Goal: Task Accomplishment & Management: Manage account settings

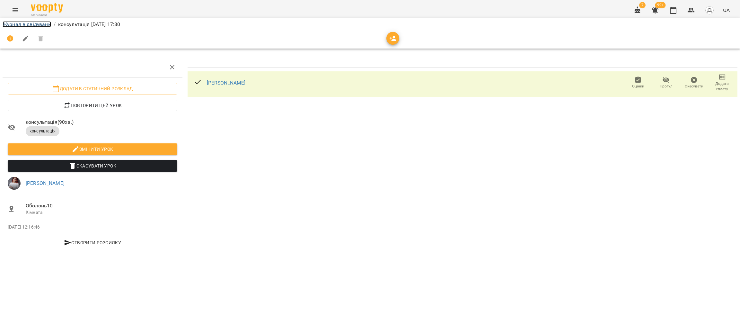
click at [26, 22] on link "Журнал відвідувань" at bounding box center [27, 24] width 48 height 6
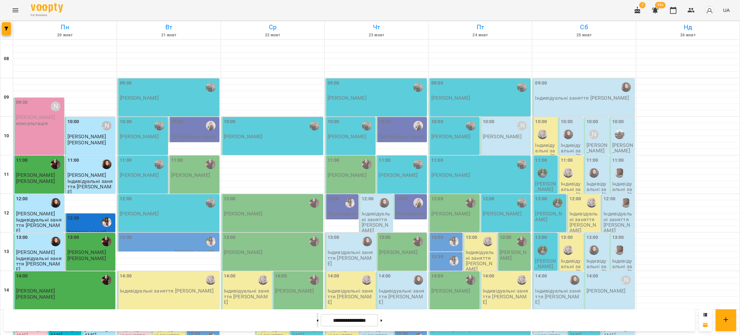
click at [317, 320] on icon at bounding box center [318, 320] width 2 height 2
type input "**********"
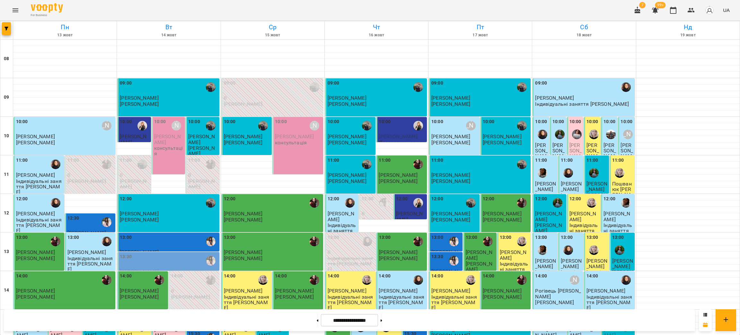
scroll to position [96, 0]
click at [66, 155] on div "11:00 0 [PERSON_NAME]" at bounding box center [90, 174] width 51 height 38
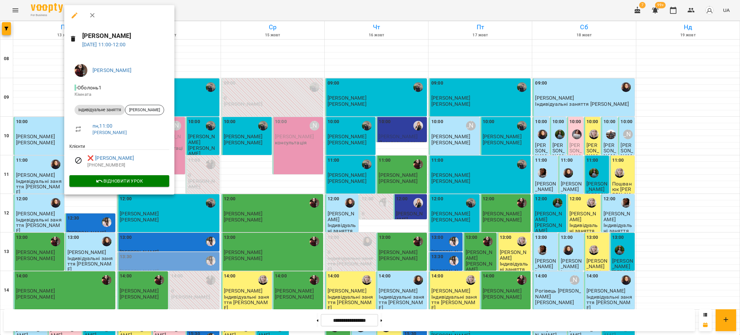
click at [291, 200] on div at bounding box center [370, 167] width 740 height 335
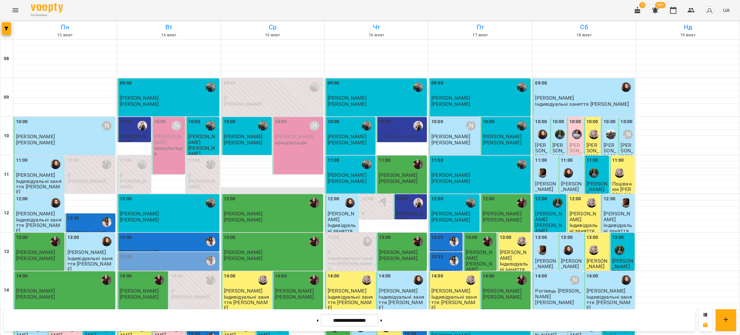
scroll to position [0, 0]
click at [161, 146] on p "консультація" at bounding box center [169, 150] width 30 height 11
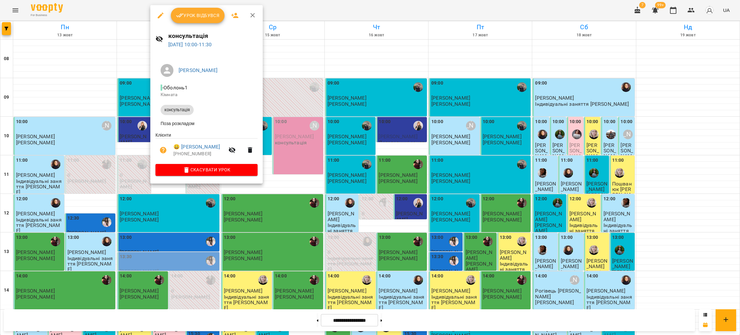
click at [67, 173] on div at bounding box center [370, 167] width 740 height 335
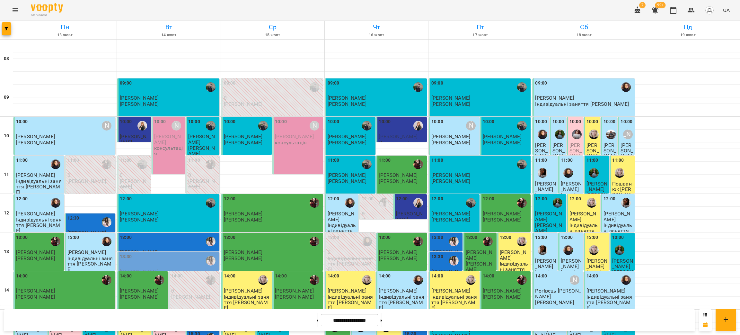
click at [169, 104] on div "09:00 [PERSON_NAME] [PERSON_NAME]" at bounding box center [169, 93] width 98 height 27
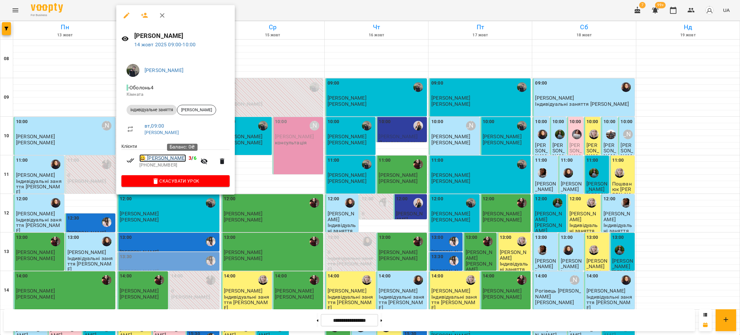
click at [181, 161] on link "😀 [PERSON_NAME]" at bounding box center [162, 158] width 47 height 8
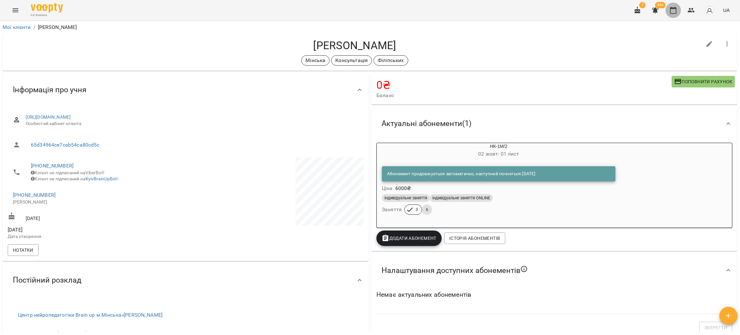
click at [677, 12] on icon "button" at bounding box center [673, 10] width 8 height 8
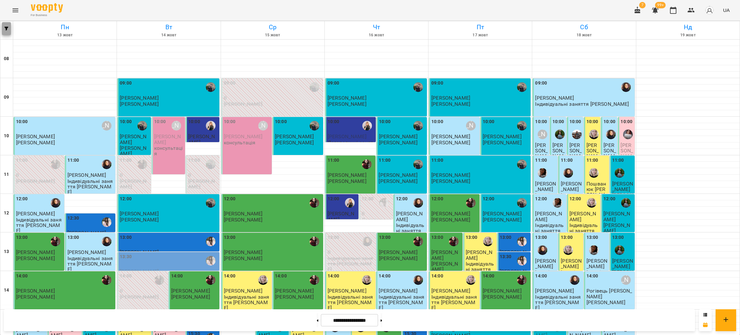
click at [7, 28] on icon "button" at bounding box center [6, 29] width 4 height 4
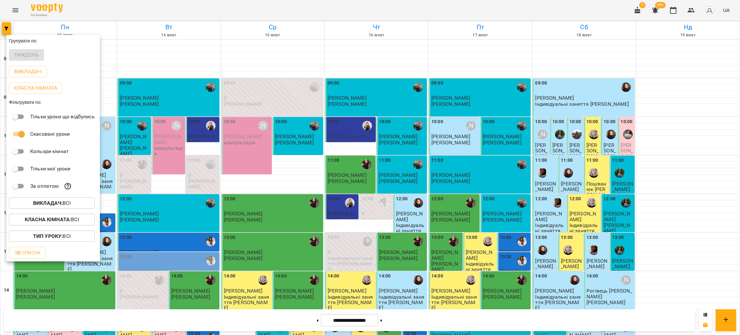
click at [68, 200] on div "Викладач : Всі" at bounding box center [52, 203] width 93 height 17
click at [68, 200] on p "Викладач : Всі" at bounding box center [52, 203] width 38 height 8
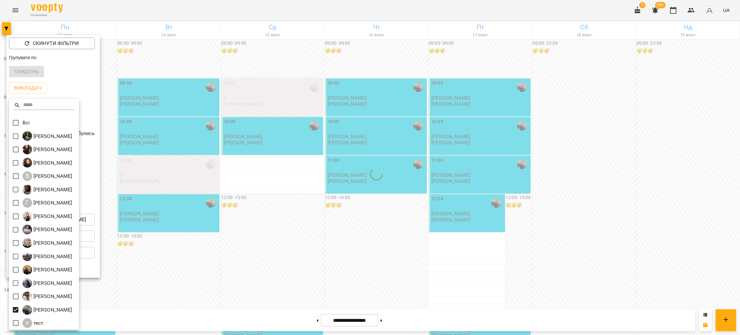
click at [456, 211] on div at bounding box center [370, 167] width 740 height 335
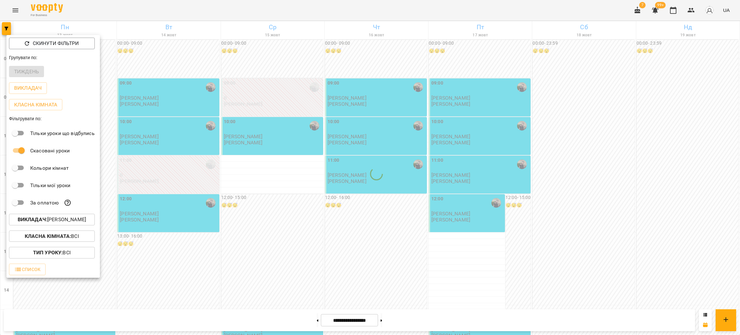
click at [471, 151] on div at bounding box center [370, 167] width 740 height 335
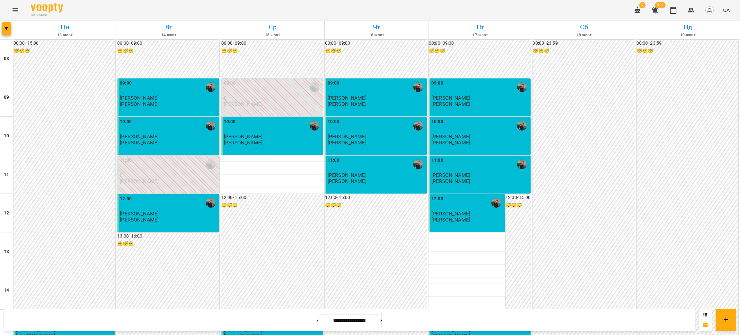
click at [382, 321] on button at bounding box center [382, 320] width 2 height 14
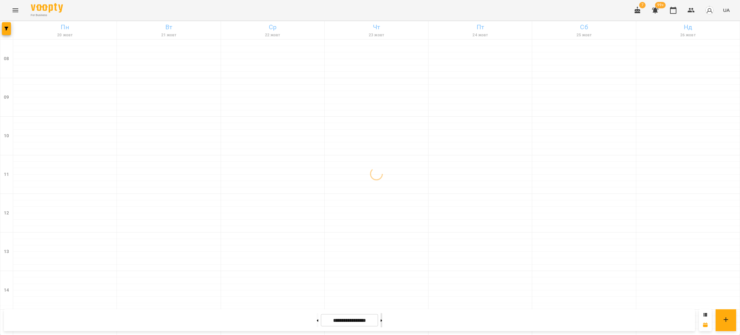
click at [382, 321] on button at bounding box center [382, 320] width 2 height 14
type input "**********"
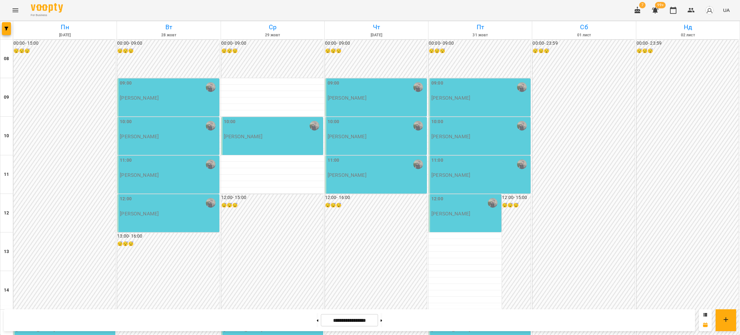
click at [182, 85] on div "09:00" at bounding box center [169, 87] width 98 height 15
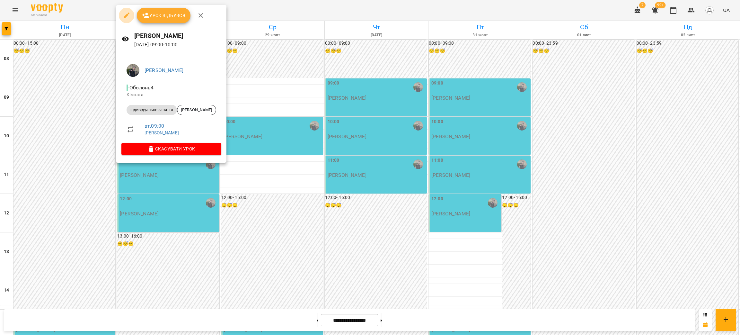
click at [123, 13] on icon "button" at bounding box center [127, 16] width 8 height 8
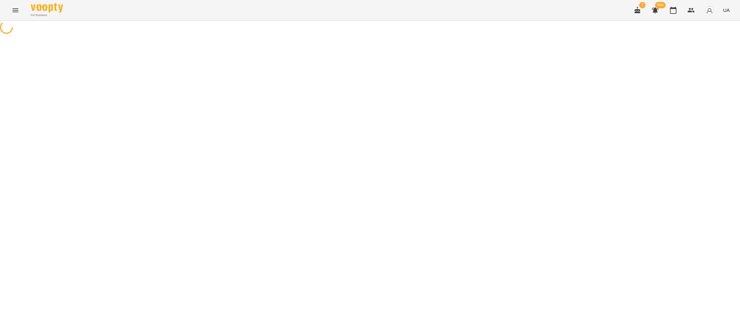
select select "**********"
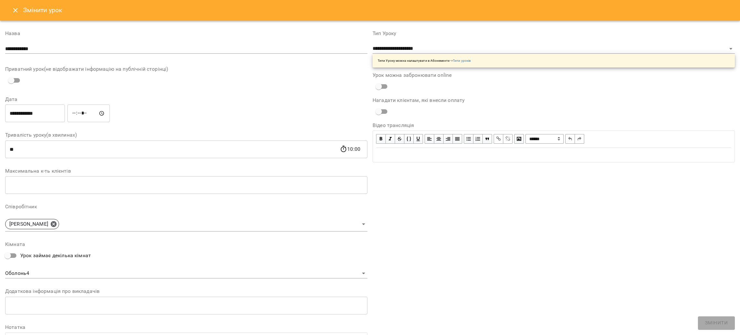
click at [45, 109] on input "**********" at bounding box center [35, 113] width 60 height 18
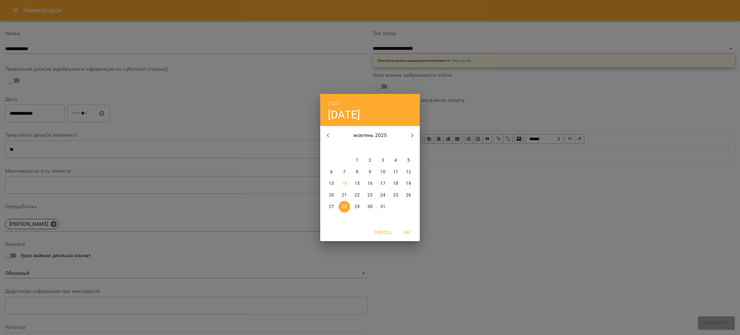
click at [359, 183] on p "15" at bounding box center [357, 183] width 5 height 6
type input "**********"
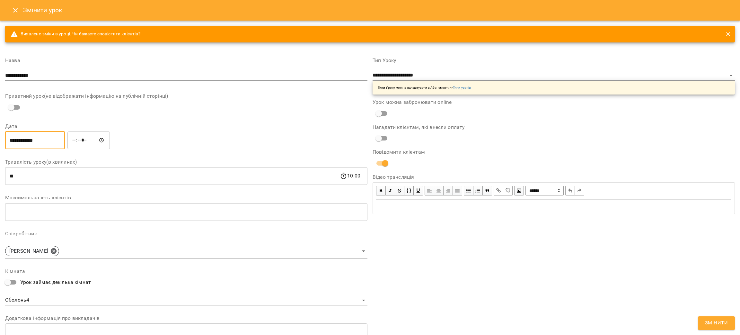
click at [724, 322] on span "Змінити" at bounding box center [716, 323] width 23 height 8
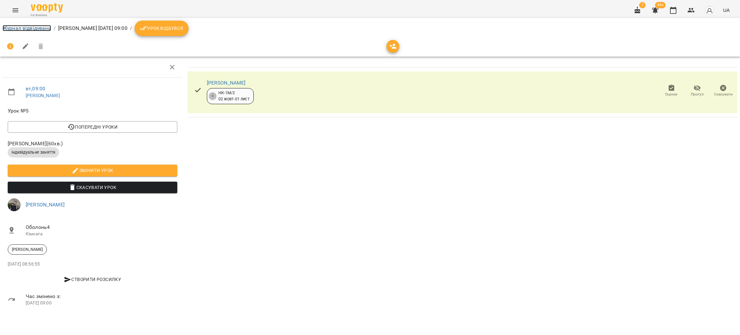
click at [16, 28] on link "Журнал відвідувань" at bounding box center [27, 28] width 48 height 6
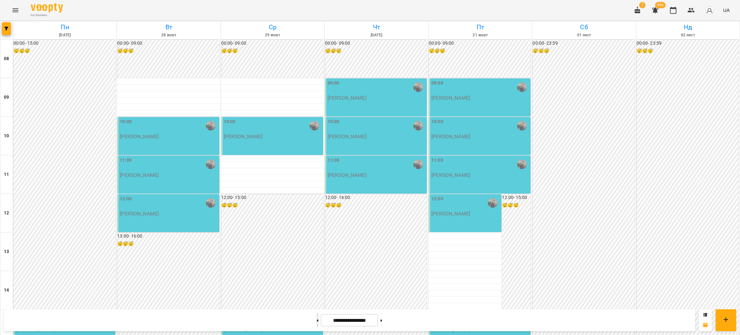
click at [317, 318] on button at bounding box center [318, 320] width 2 height 14
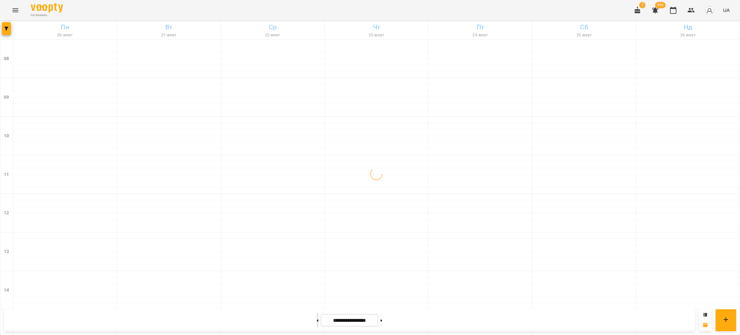
click at [317, 318] on button at bounding box center [318, 320] width 2 height 14
click at [382, 321] on button at bounding box center [382, 320] width 2 height 14
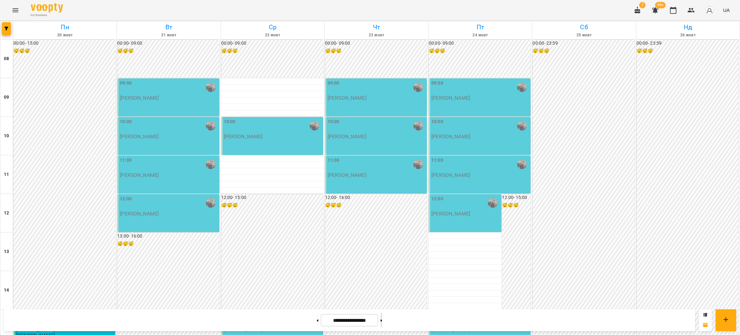
click at [382, 323] on button at bounding box center [382, 320] width 2 height 14
type input "**********"
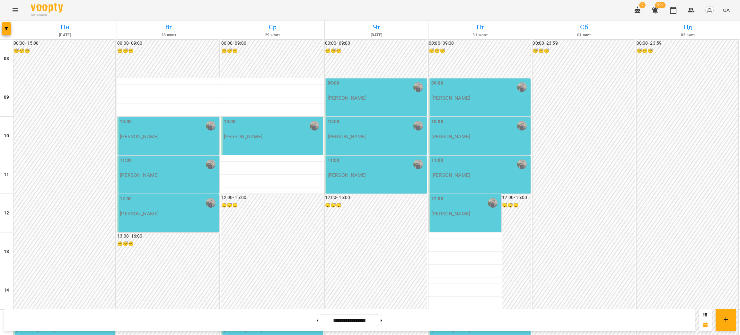
click at [367, 92] on div "09:00" at bounding box center [377, 87] width 98 height 15
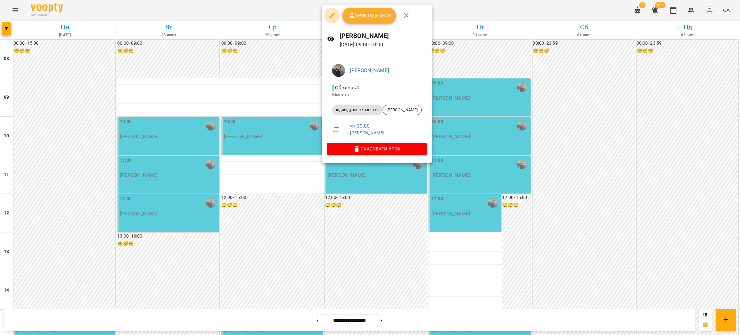
click at [330, 18] on icon "button" at bounding box center [332, 16] width 8 height 8
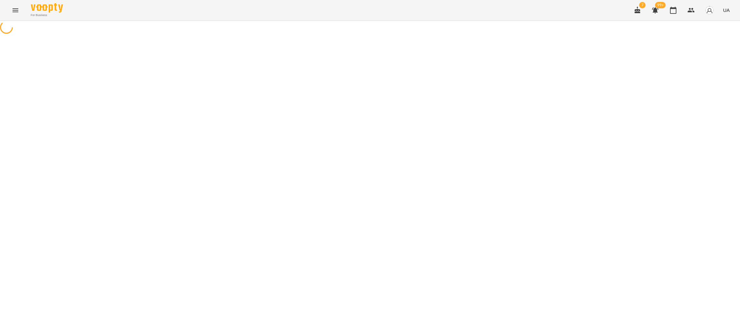
select select "**********"
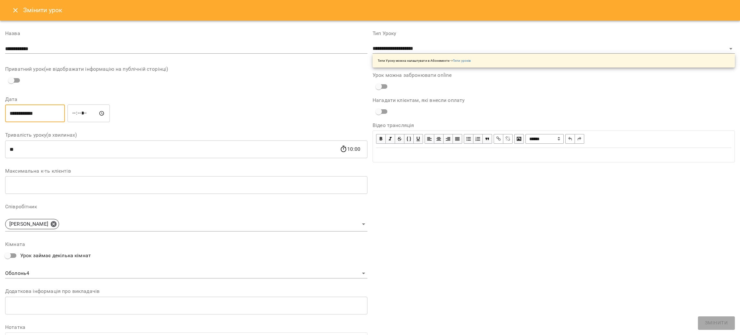
click at [33, 112] on input "**********" at bounding box center [35, 113] width 60 height 18
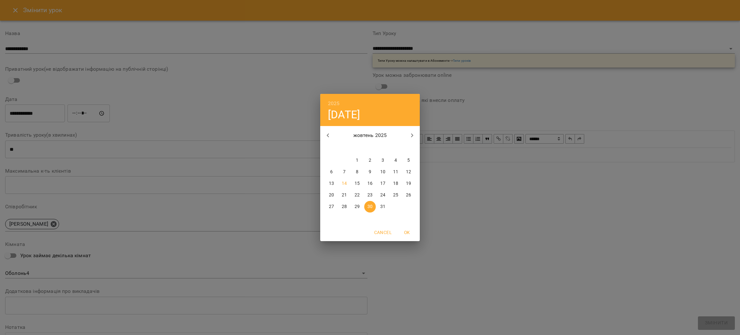
click at [357, 195] on p "22" at bounding box center [357, 195] width 5 height 6
type input "**********"
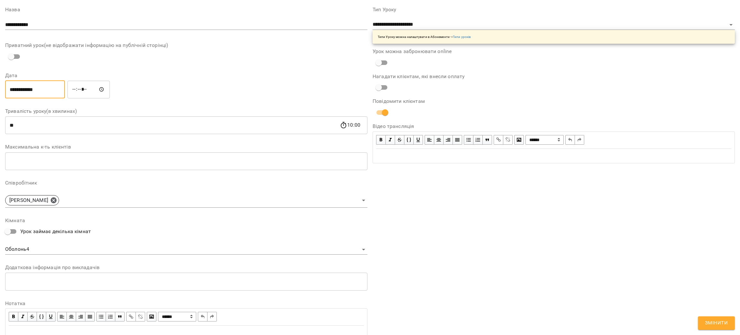
scroll to position [79, 0]
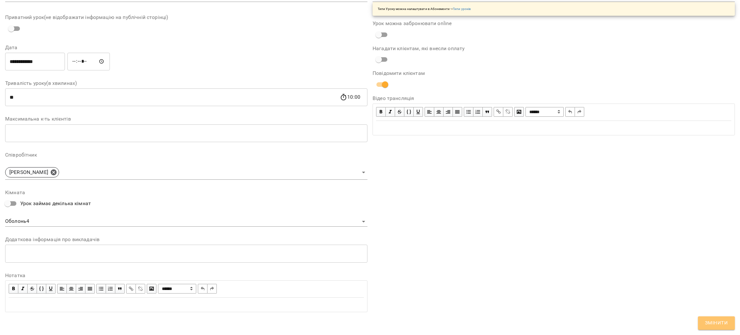
click at [721, 318] on button "Змінити" at bounding box center [716, 322] width 37 height 13
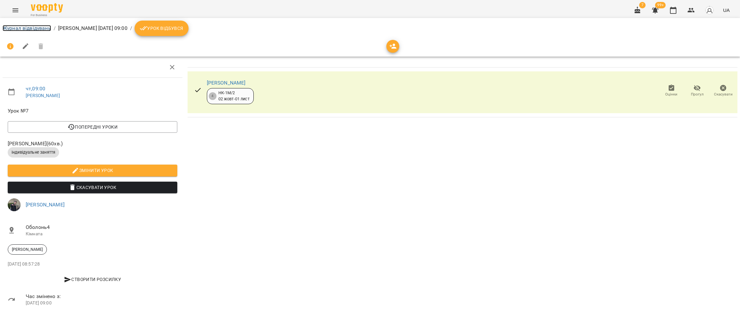
click at [39, 27] on link "Журнал відвідувань" at bounding box center [27, 28] width 48 height 6
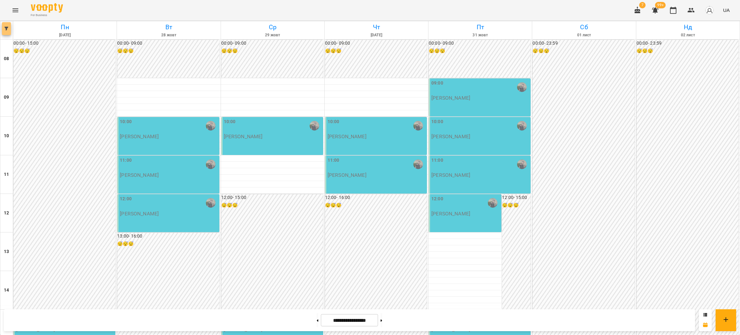
click at [7, 29] on icon "button" at bounding box center [6, 29] width 4 height 4
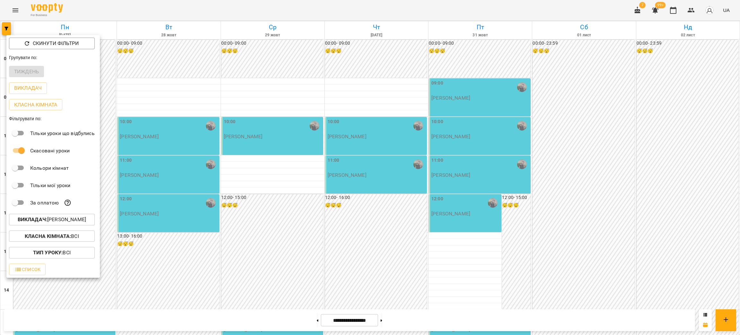
click at [65, 219] on p "Викладач : [PERSON_NAME]" at bounding box center [52, 219] width 68 height 8
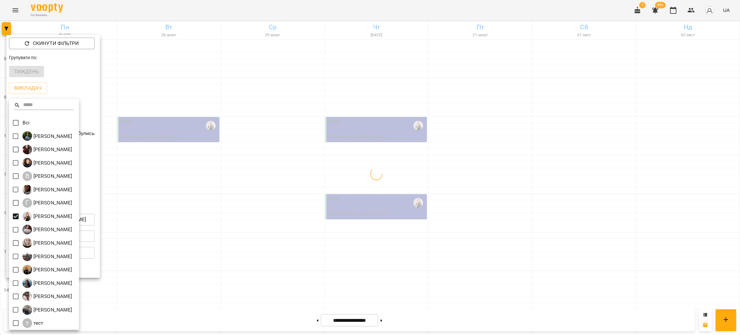
click at [288, 233] on div at bounding box center [370, 167] width 740 height 335
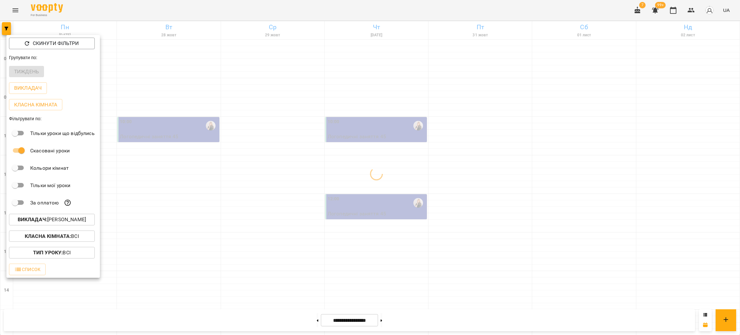
click at [286, 242] on div at bounding box center [370, 167] width 740 height 335
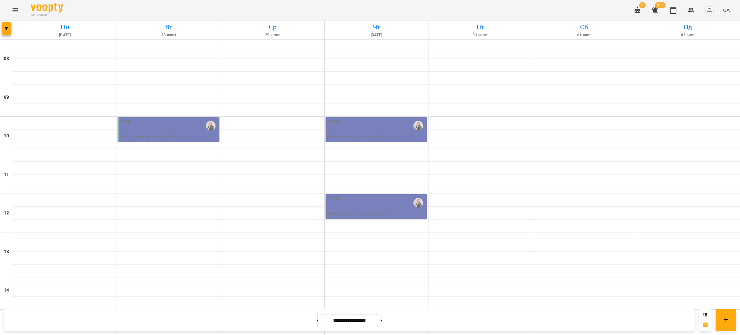
click at [317, 319] on button at bounding box center [318, 320] width 2 height 14
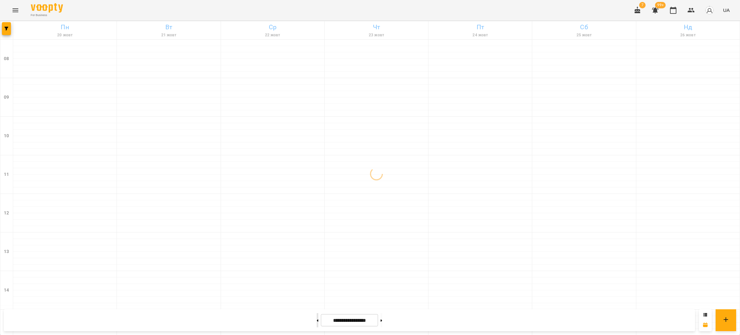
click at [317, 321] on button at bounding box center [318, 320] width 2 height 14
type input "**********"
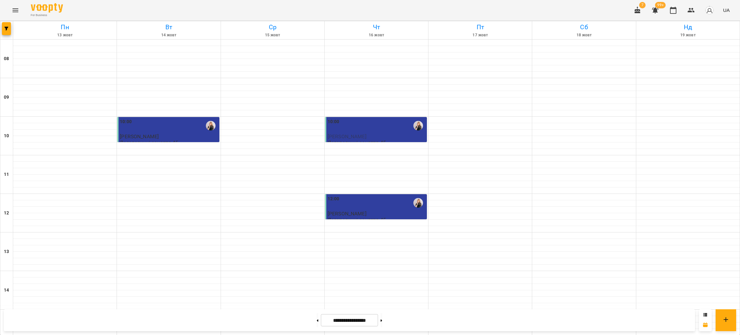
click at [163, 130] on div "10:00" at bounding box center [169, 125] width 98 height 15
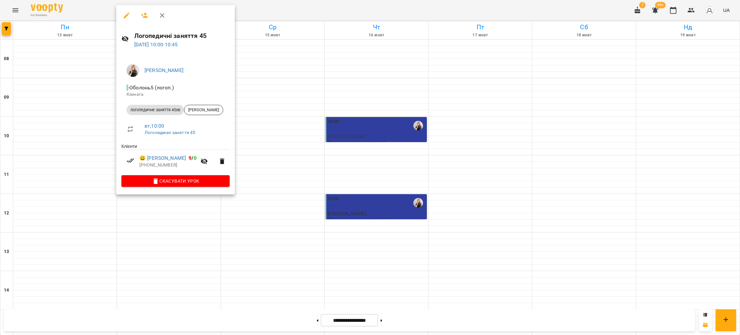
click at [347, 204] on div at bounding box center [370, 167] width 740 height 335
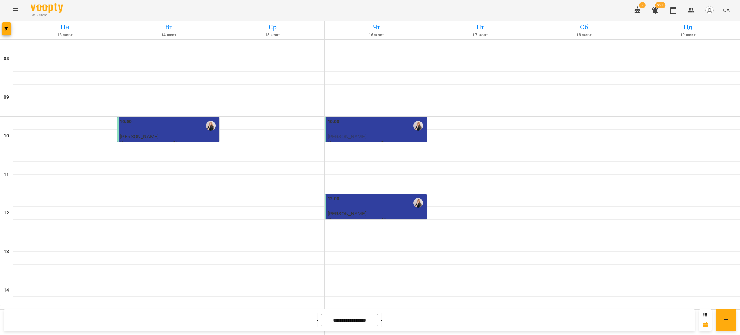
click at [164, 123] on div "10:00" at bounding box center [169, 125] width 98 height 15
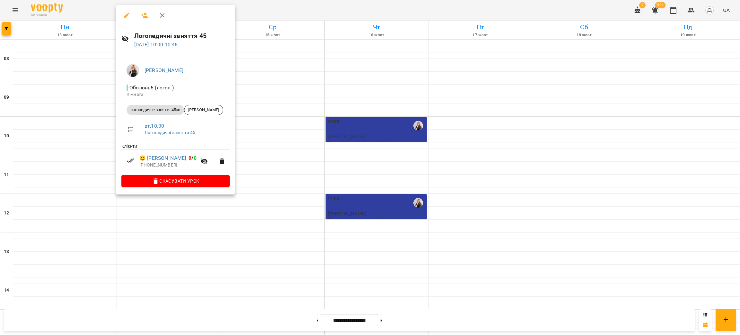
click at [127, 13] on icon "button" at bounding box center [127, 16] width 8 height 8
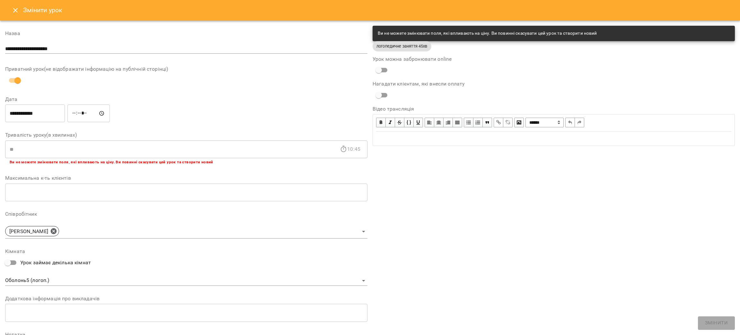
click at [101, 114] on input "*****" at bounding box center [88, 113] width 42 height 18
click at [93, 110] on input "*****" at bounding box center [88, 113] width 42 height 18
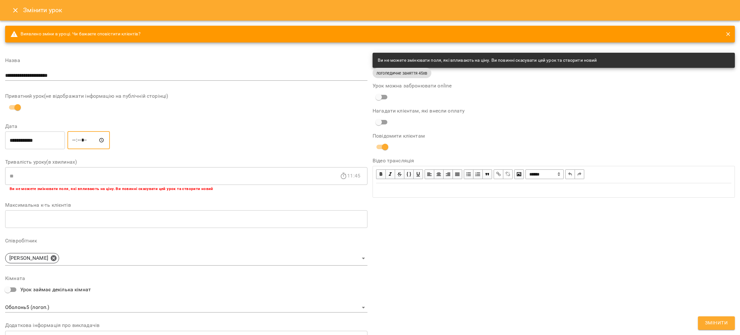
type input "*****"
click at [469, 213] on div "**********" at bounding box center [553, 228] width 367 height 356
click at [718, 327] on span "Змінити" at bounding box center [716, 323] width 23 height 8
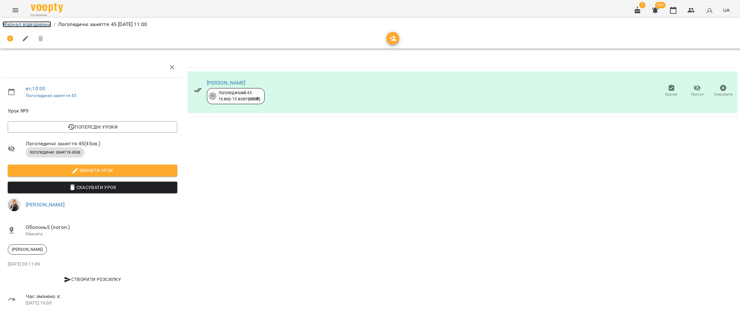
click at [30, 23] on link "Журнал відвідувань" at bounding box center [27, 24] width 48 height 6
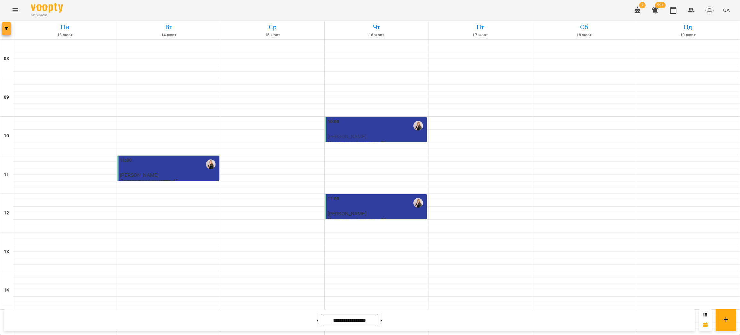
click at [7, 27] on icon "button" at bounding box center [6, 29] width 4 height 4
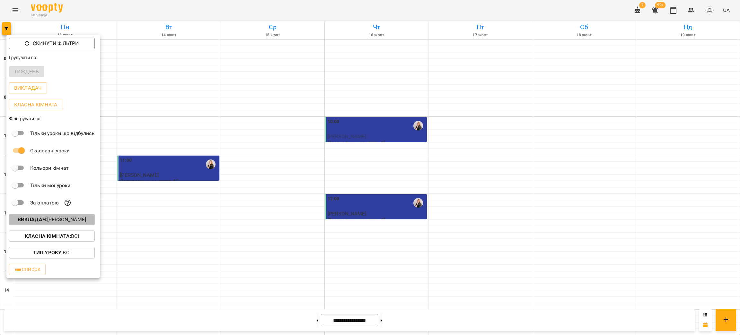
click at [72, 217] on button "Викладач : [PERSON_NAME]" at bounding box center [52, 220] width 86 height 12
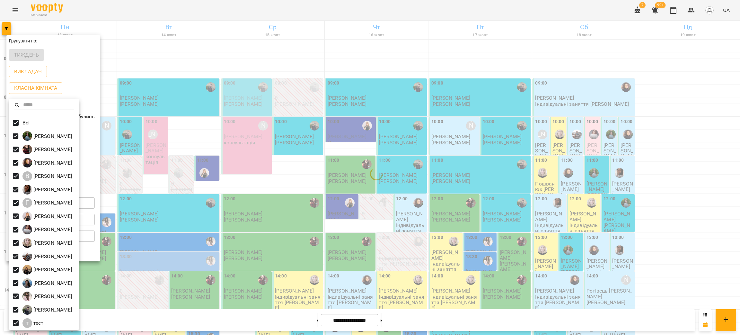
click at [260, 152] on div at bounding box center [370, 167] width 740 height 335
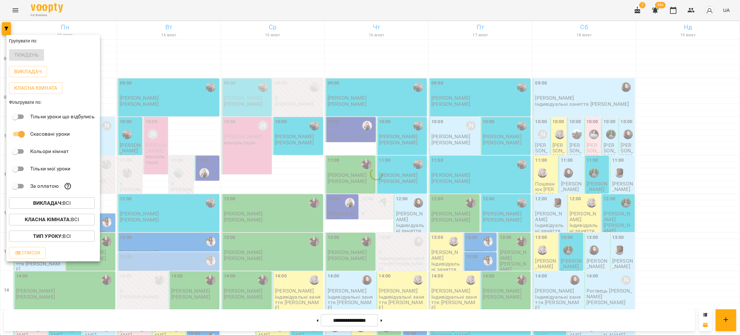
click at [211, 130] on div at bounding box center [370, 167] width 740 height 335
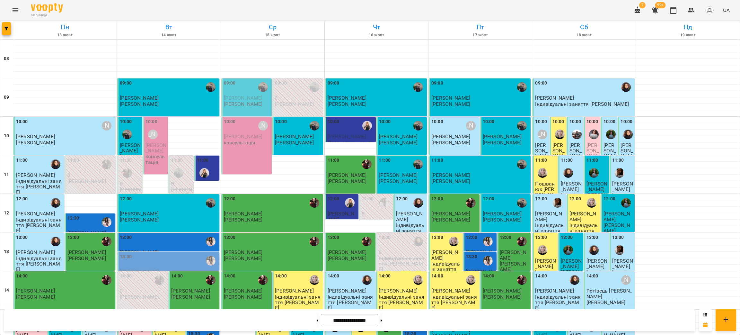
click at [154, 153] on span "[PERSON_NAME]" at bounding box center [155, 148] width 21 height 12
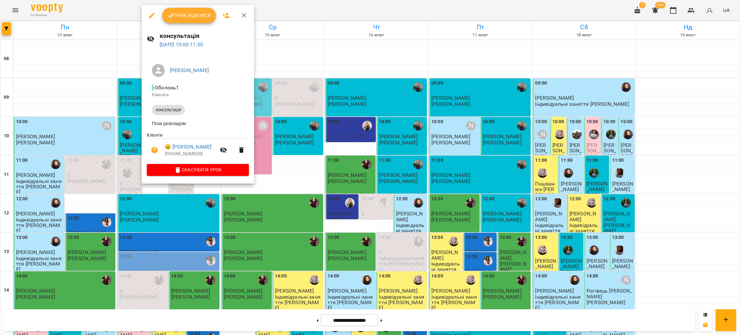
click at [109, 144] on div at bounding box center [370, 167] width 740 height 335
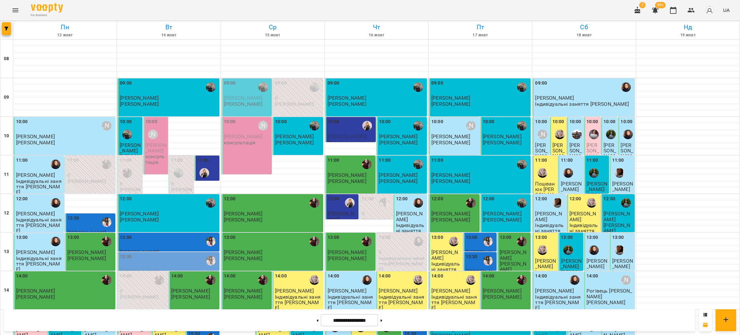
click at [154, 154] on span "[PERSON_NAME]" at bounding box center [155, 148] width 21 height 12
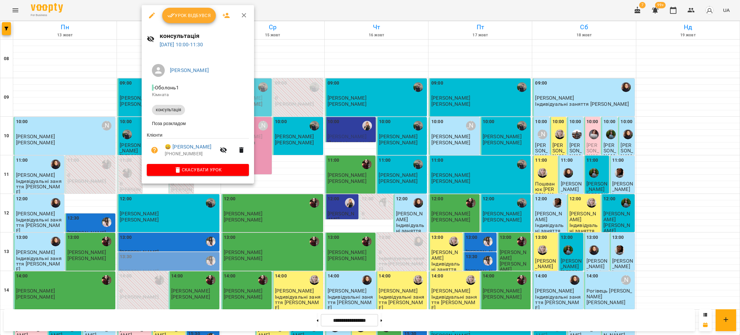
click at [95, 164] on div at bounding box center [370, 167] width 740 height 335
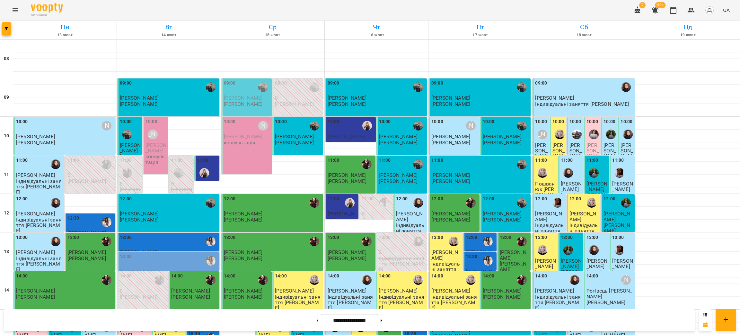
click at [147, 165] on p "консультація" at bounding box center [155, 159] width 21 height 11
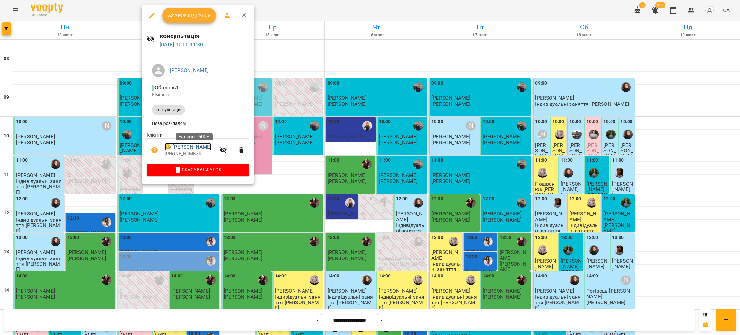
click at [183, 148] on link "😀 [PERSON_NAME]" at bounding box center [188, 147] width 47 height 8
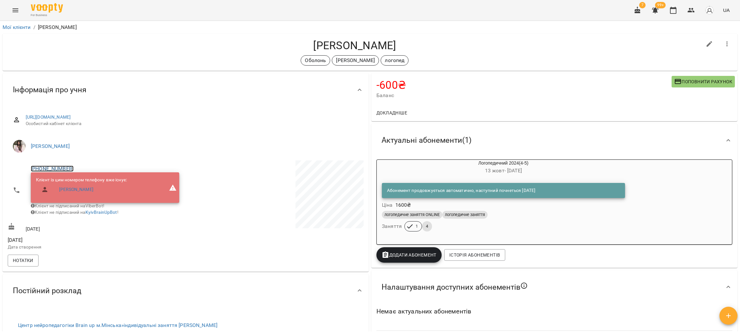
click at [45, 168] on link "[PHONE_NUMBER]" at bounding box center [52, 168] width 43 height 6
click at [78, 180] on img at bounding box center [79, 181] width 10 height 10
click at [88, 50] on h4 "[PERSON_NAME]" at bounding box center [355, 45] width 694 height 13
click at [693, 10] on icon "button" at bounding box center [691, 10] width 7 height 4
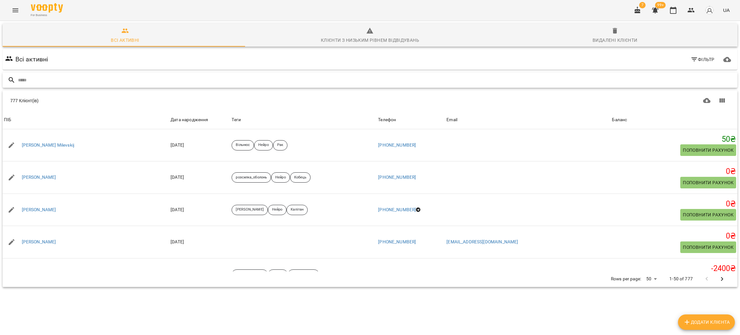
click at [70, 79] on input "text" at bounding box center [376, 80] width 717 height 11
click at [670, 14] on button "button" at bounding box center [672, 10] width 15 height 15
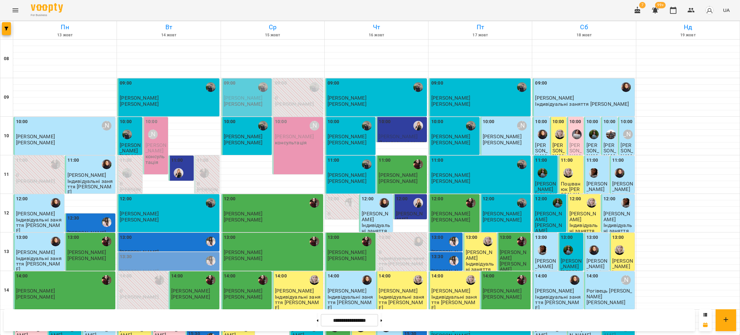
scroll to position [128, 0]
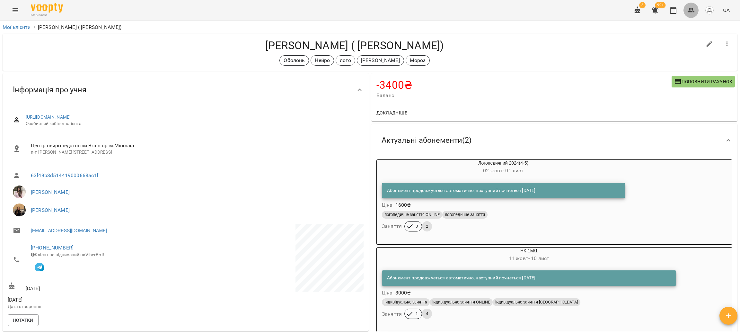
click at [688, 5] on button "button" at bounding box center [690, 10] width 15 height 15
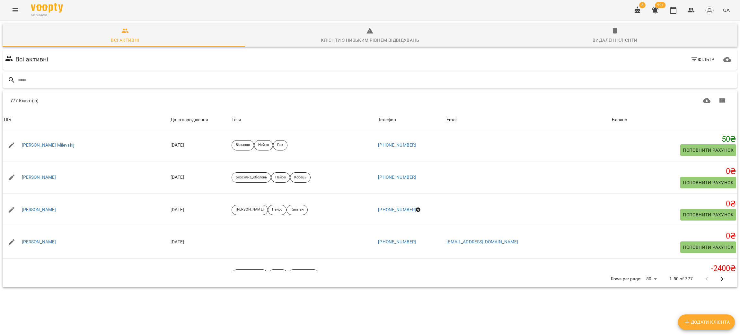
click at [58, 79] on input "text" at bounding box center [376, 80] width 717 height 11
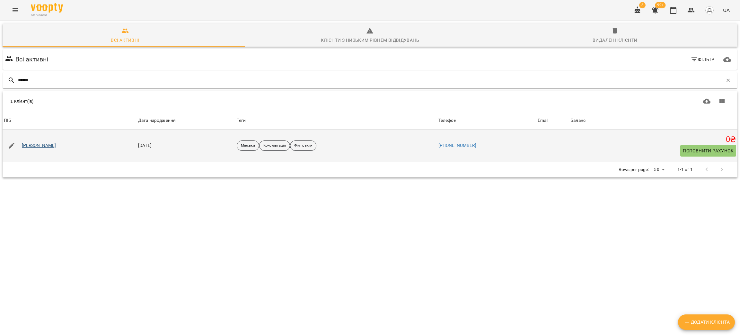
type input "******"
click at [54, 145] on link "[PERSON_NAME]" at bounding box center [39, 145] width 34 height 6
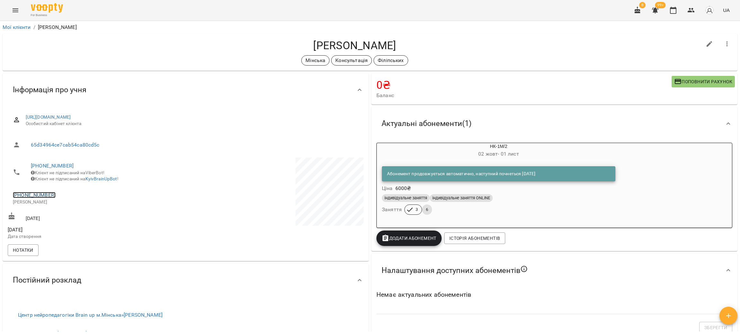
click at [36, 198] on link "[PHONE_NUMBER]" at bounding box center [34, 195] width 43 height 6
click at [58, 213] on img at bounding box center [61, 212] width 10 height 10
click at [696, 10] on button "button" at bounding box center [690, 10] width 15 height 15
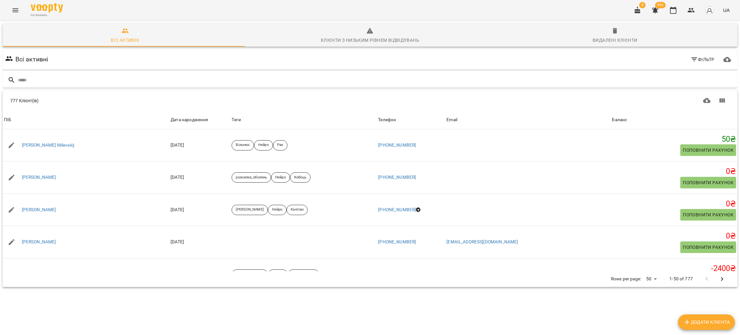
click at [59, 76] on input "text" at bounding box center [376, 80] width 717 height 11
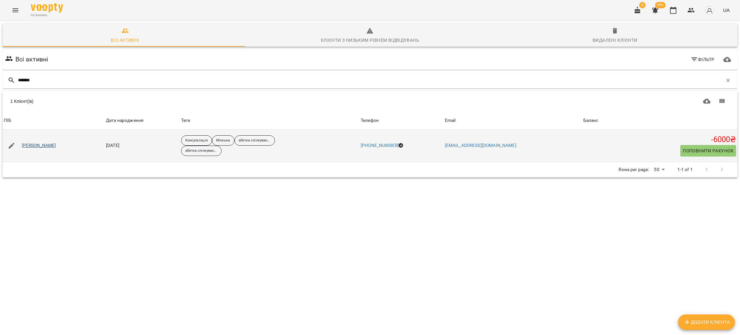
type input "*******"
click at [49, 145] on link "[PERSON_NAME]" at bounding box center [39, 145] width 34 height 6
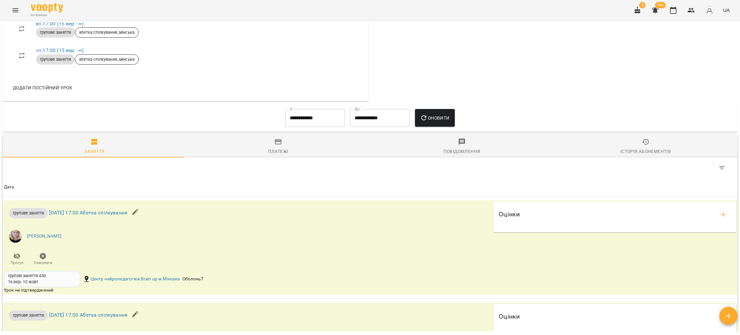
click at [633, 145] on span "Історія абонементів" at bounding box center [646, 146] width 176 height 17
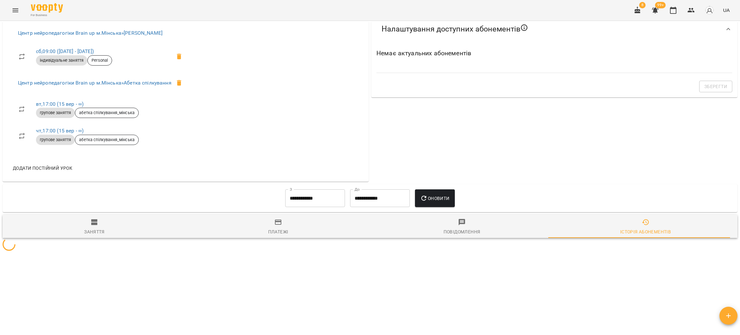
scroll to position [422, 0]
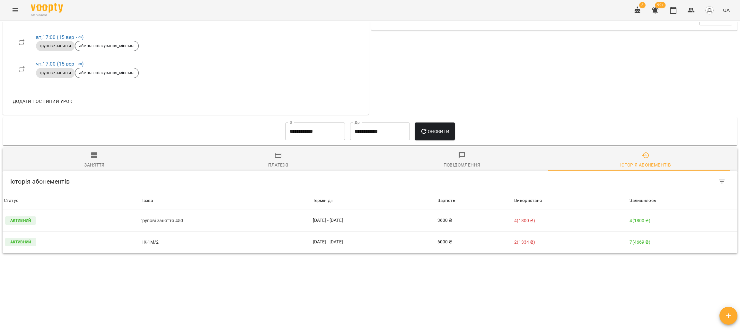
click at [317, 128] on input "**********" at bounding box center [315, 131] width 60 height 18
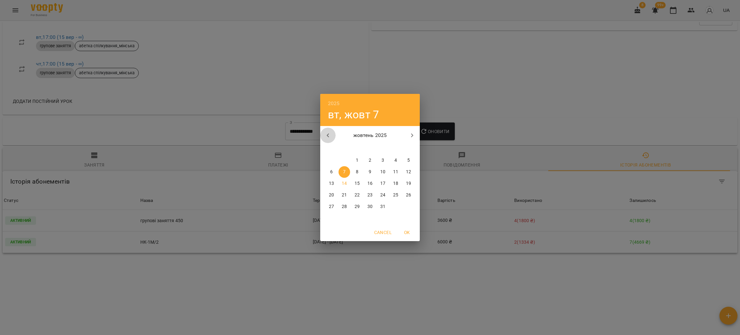
click at [325, 132] on icon "button" at bounding box center [328, 135] width 8 height 8
click at [351, 159] on div "3" at bounding box center [357, 160] width 13 height 12
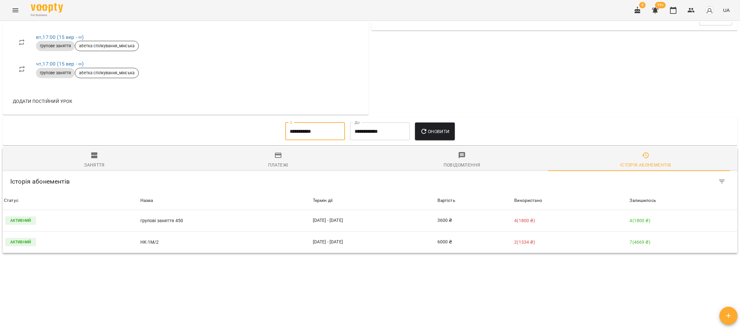
click at [439, 134] on span "Оновити" at bounding box center [434, 132] width 29 height 8
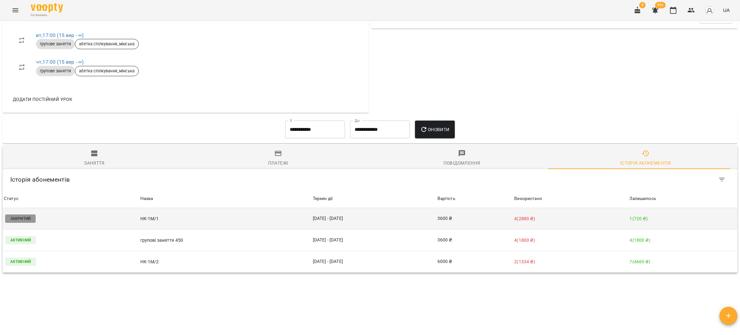
click at [261, 222] on p "НК-1М/1" at bounding box center [225, 218] width 170 height 7
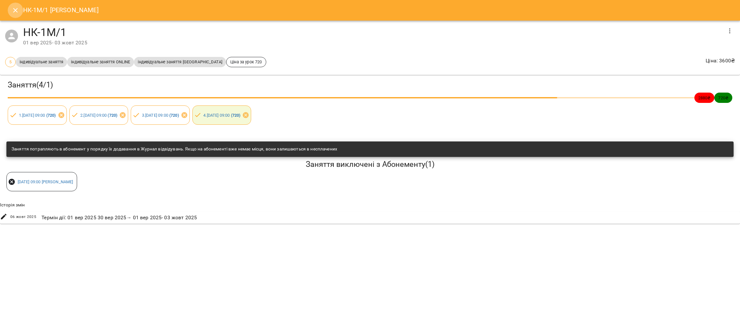
click at [12, 10] on icon "Close" at bounding box center [16, 10] width 8 height 8
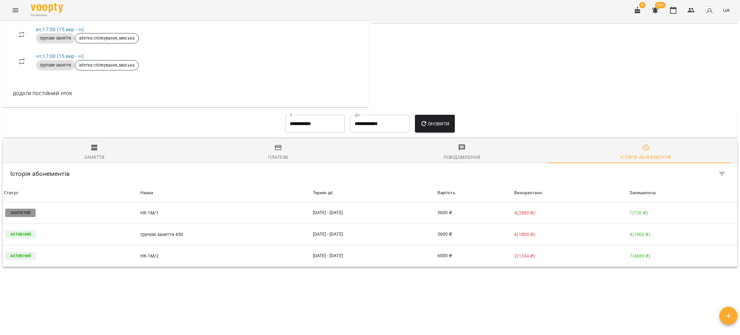
scroll to position [444, 0]
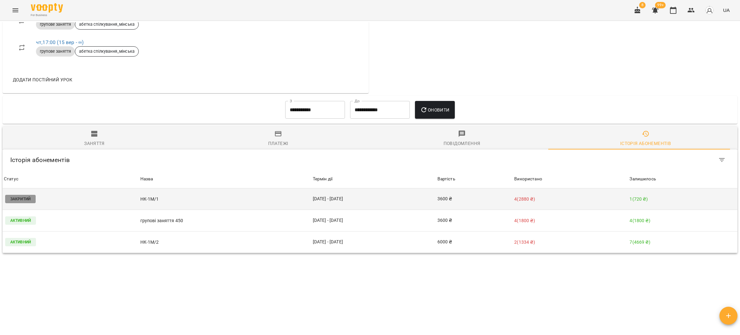
click at [262, 201] on p "НК-1М/1" at bounding box center [225, 199] width 170 height 7
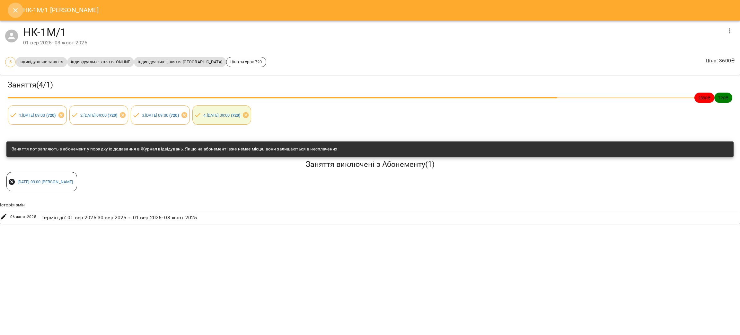
click at [11, 13] on button "Close" at bounding box center [15, 10] width 15 height 15
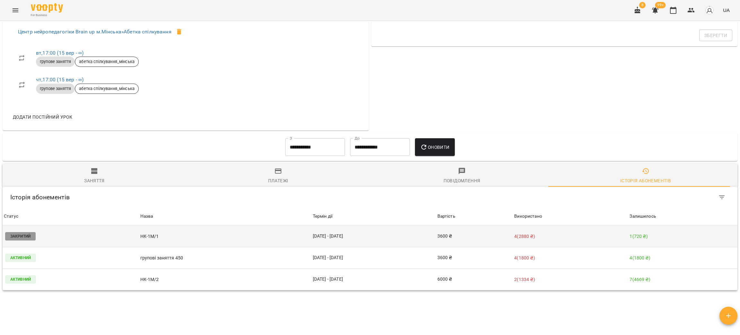
scroll to position [411, 0]
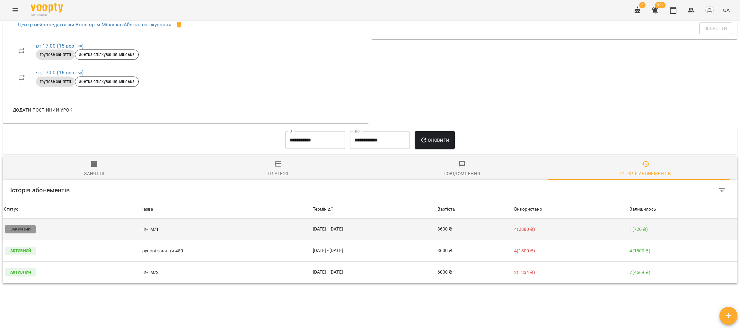
click at [379, 233] on td "01 вер - 03 жовт" at bounding box center [374, 229] width 125 height 22
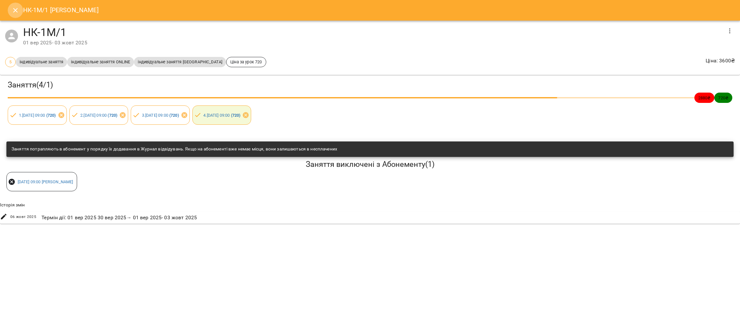
click at [14, 8] on icon "Close" at bounding box center [16, 10] width 8 height 8
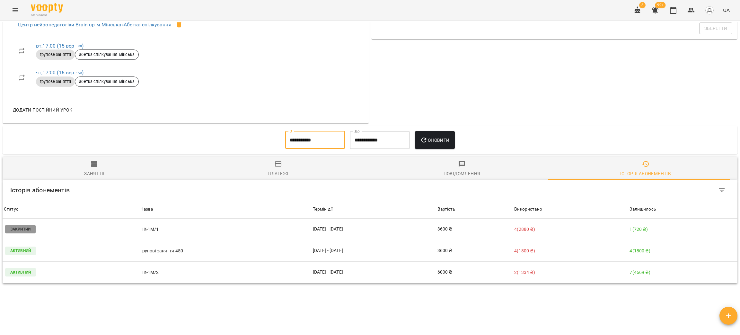
click at [305, 135] on input "**********" at bounding box center [315, 140] width 60 height 18
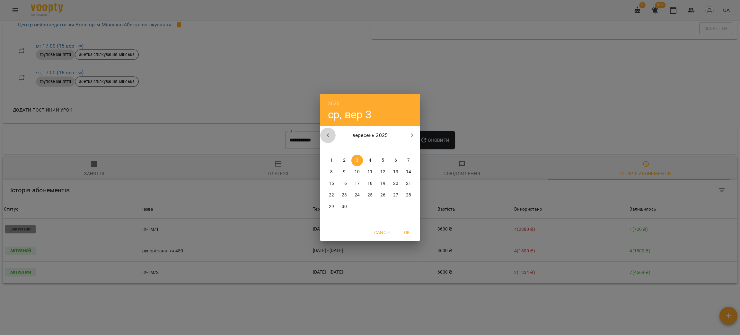
click at [329, 132] on icon "button" at bounding box center [328, 135] width 8 height 8
click at [365, 161] on div "31" at bounding box center [370, 160] width 13 height 12
click at [366, 169] on span "7" at bounding box center [370, 172] width 12 height 6
type input "**********"
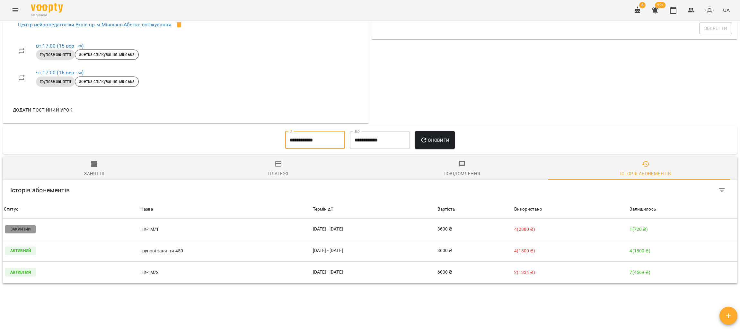
click at [438, 141] on span "Оновити" at bounding box center [434, 140] width 29 height 8
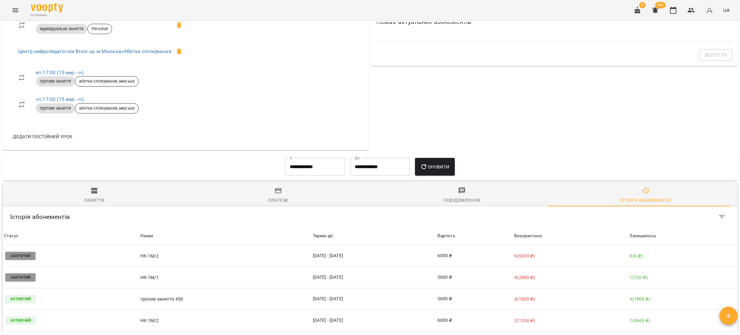
scroll to position [385, 0]
